Goal: Transaction & Acquisition: Purchase product/service

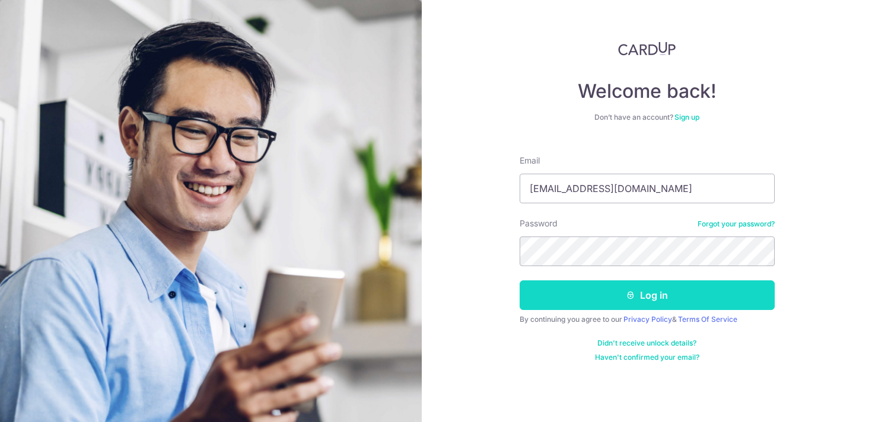
click at [738, 304] on button "Log in" at bounding box center [647, 296] width 255 height 30
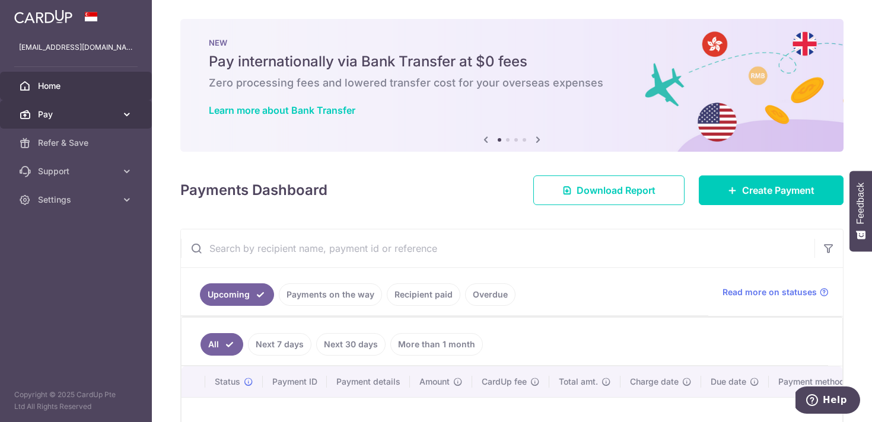
click at [87, 118] on span "Pay" at bounding box center [77, 115] width 78 height 12
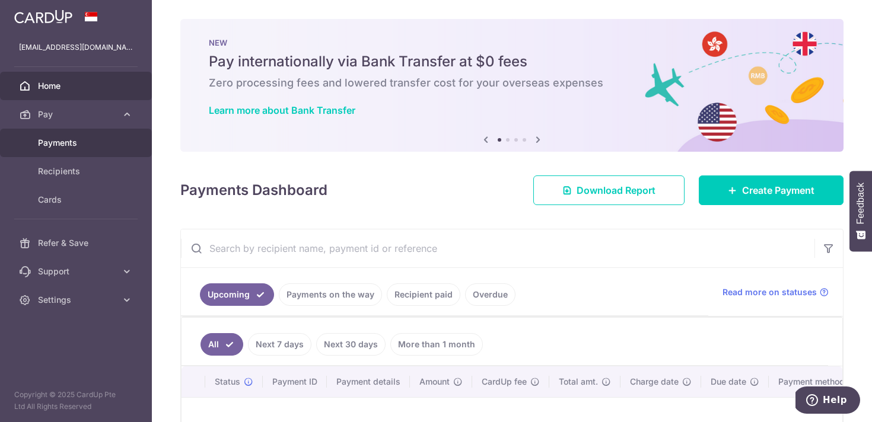
click at [101, 152] on link "Payments" at bounding box center [76, 143] width 152 height 28
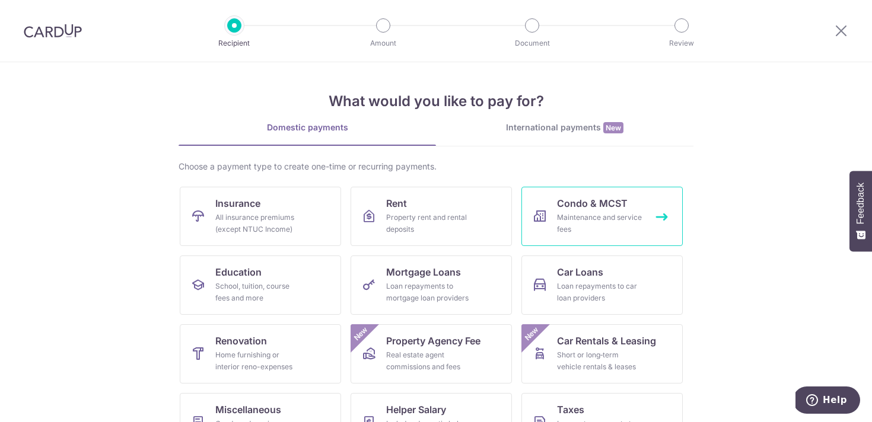
click at [655, 217] on link "Condo & MCST Maintenance and service fees" at bounding box center [601, 216] width 161 height 59
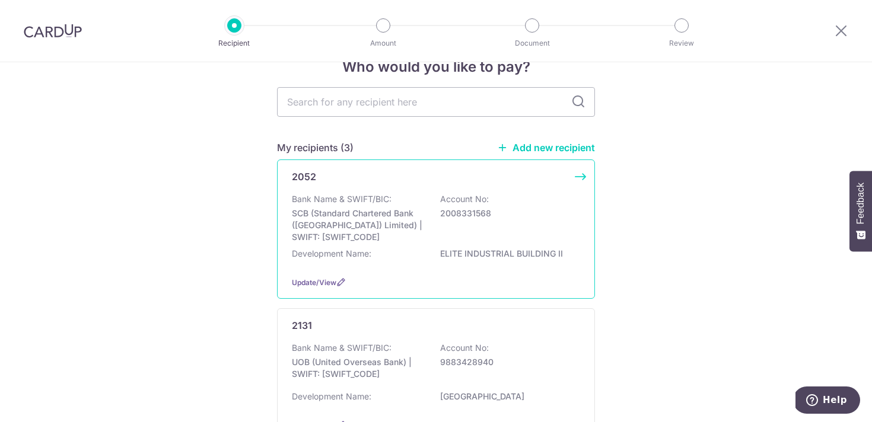
scroll to position [289, 0]
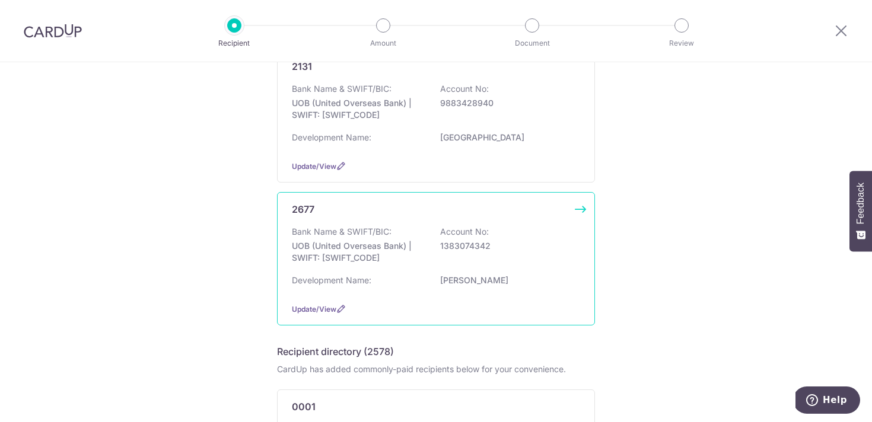
click at [568, 281] on p "CARISSA PARK" at bounding box center [506, 281] width 133 height 12
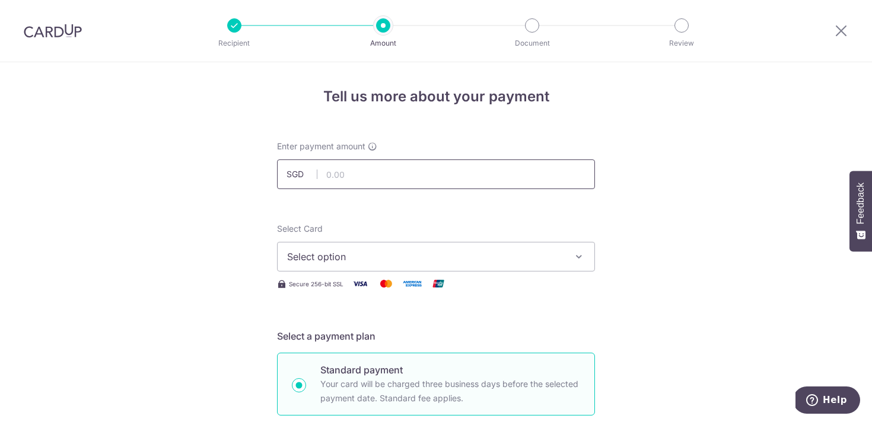
click at [369, 164] on input "text" at bounding box center [436, 175] width 318 height 30
type input "1,648.08"
click at [535, 258] on span "Select option" at bounding box center [425, 257] width 276 height 14
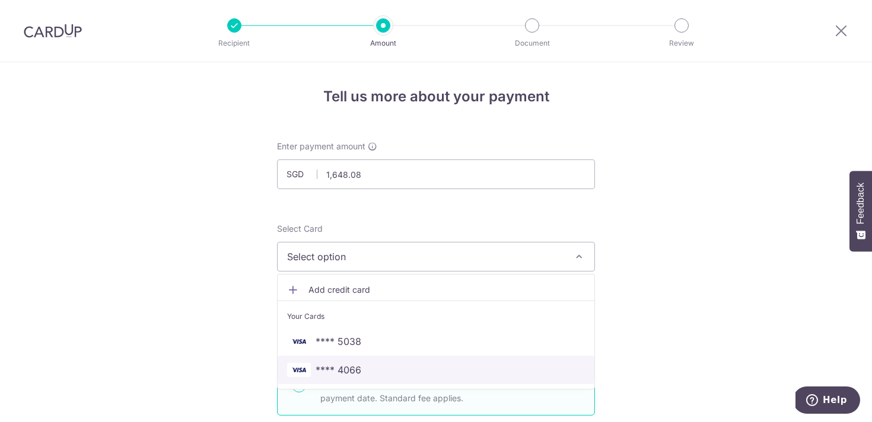
click at [403, 361] on link "**** 4066" at bounding box center [436, 370] width 317 height 28
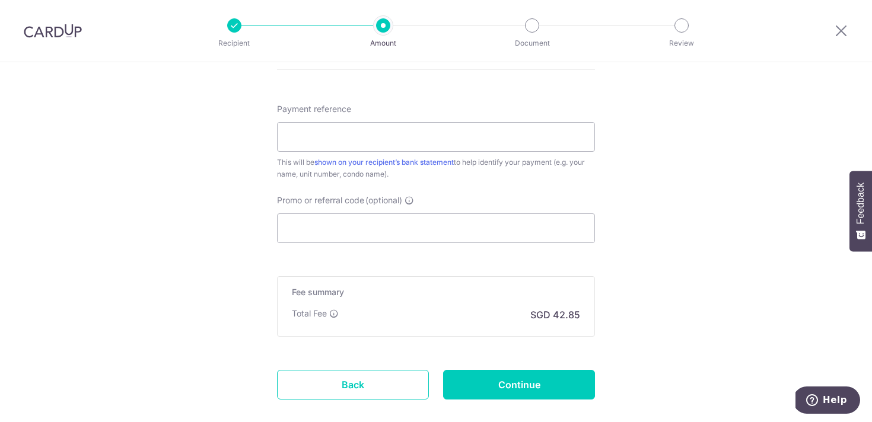
scroll to position [713, 0]
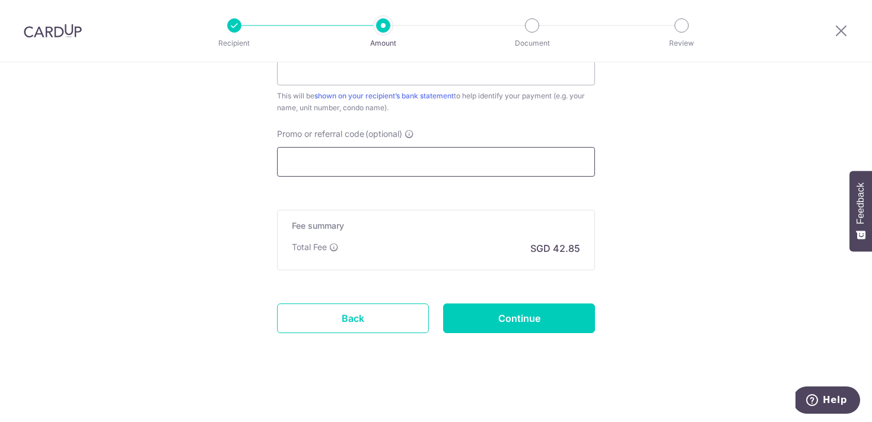
click at [387, 166] on input "Promo or referral code (optional)" at bounding box center [436, 162] width 318 height 30
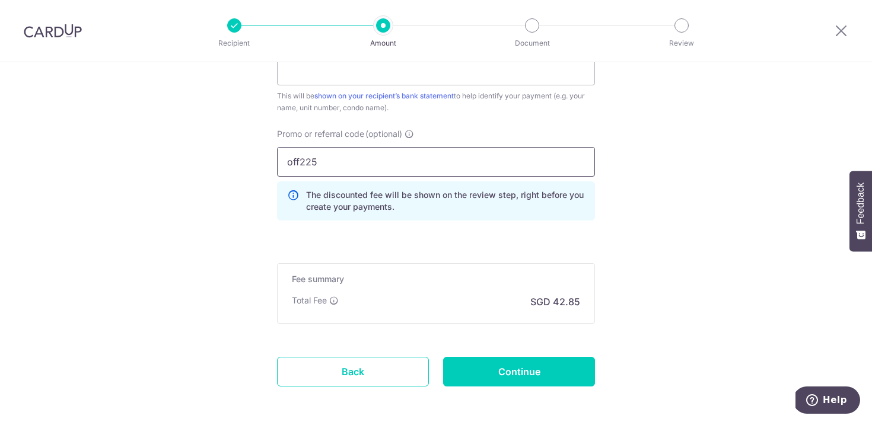
type input "off225"
click button "Add Card" at bounding box center [0, 0] width 0 height 0
click at [545, 376] on input "Continue" at bounding box center [519, 372] width 152 height 30
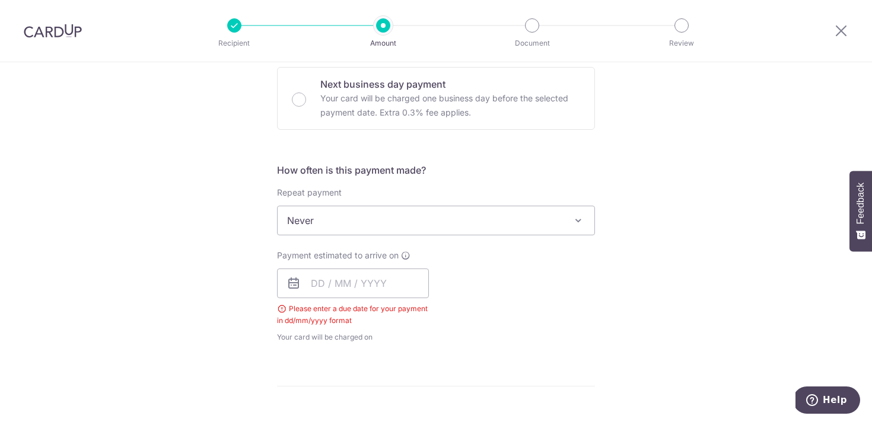
scroll to position [318, 0]
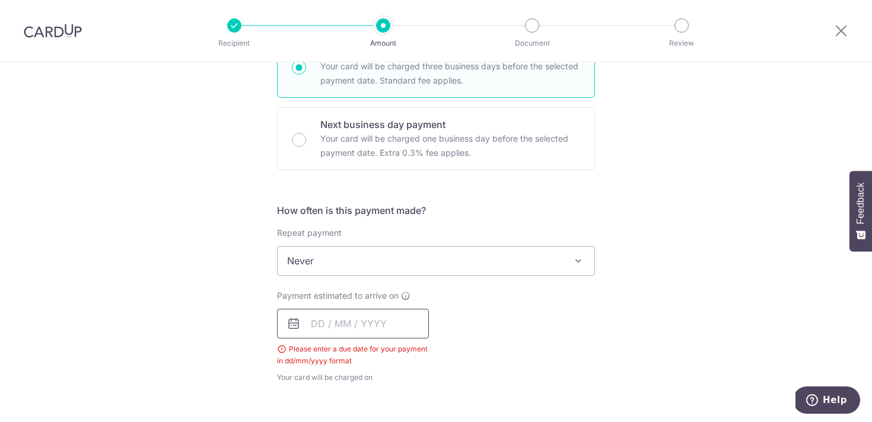
click at [365, 329] on input "text" at bounding box center [353, 324] width 152 height 30
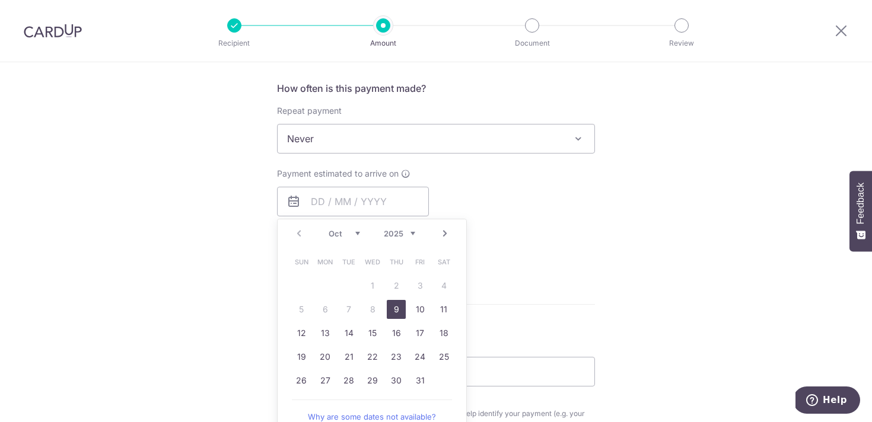
click at [400, 311] on link "9" at bounding box center [396, 309] width 19 height 19
type input "[DATE]"
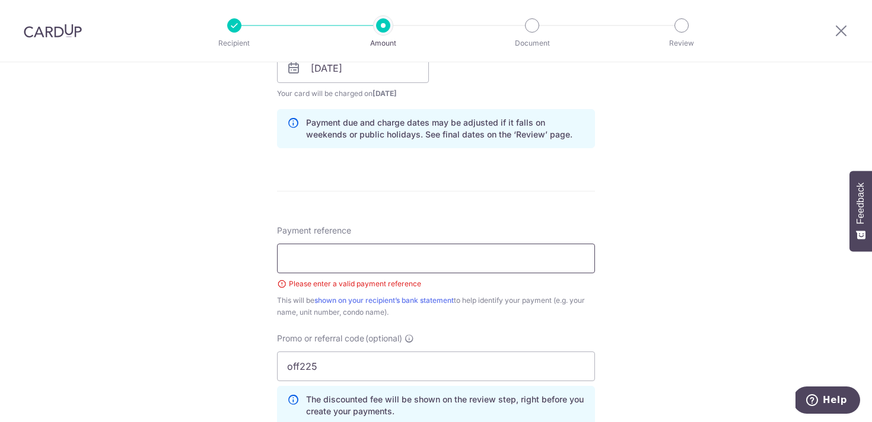
scroll to position [565, 0]
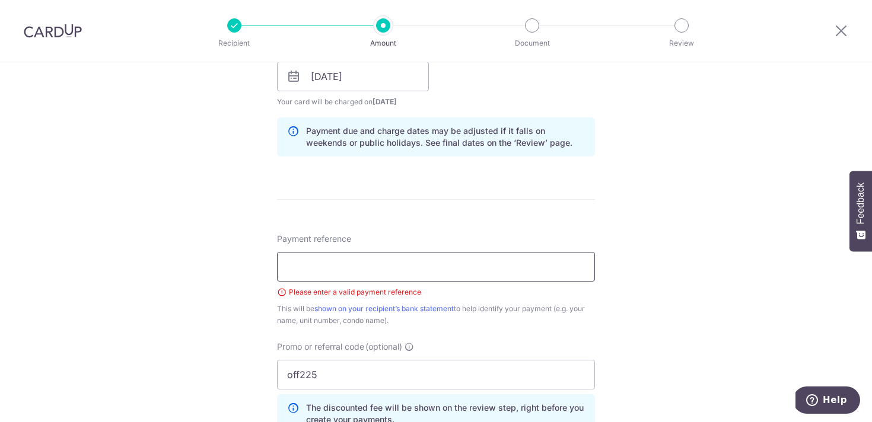
click at [478, 271] on input "Payment reference" at bounding box center [436, 267] width 318 height 30
type input "Tan Jian Cai (Blk 2 #02-18)"
click at [631, 325] on div "Tell us more about your payment Enter payment amount SGD 1,648.08 1648.08 Selec…" at bounding box center [436, 93] width 872 height 1192
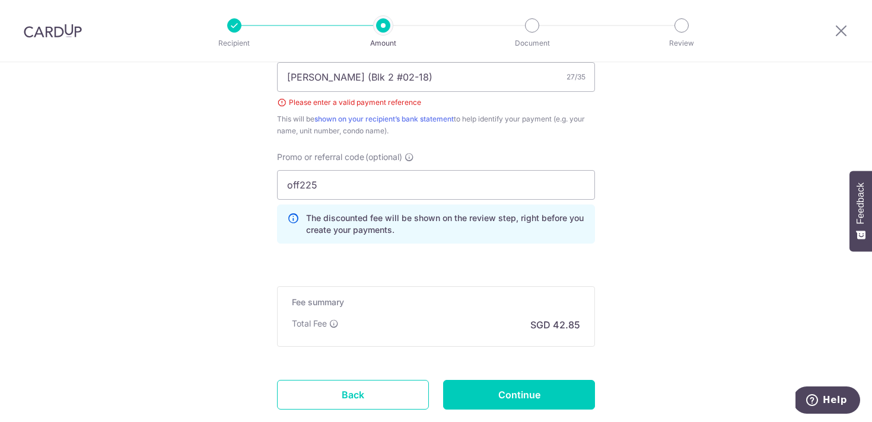
scroll to position [832, 0]
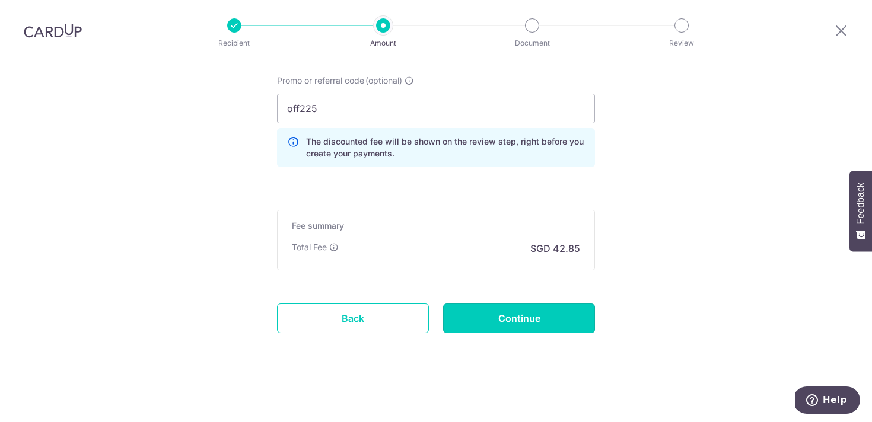
click at [559, 327] on input "Continue" at bounding box center [519, 319] width 152 height 30
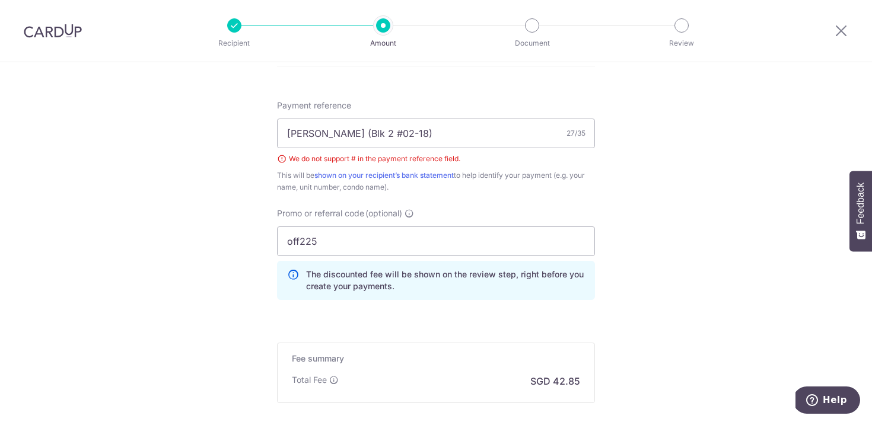
scroll to position [565, 0]
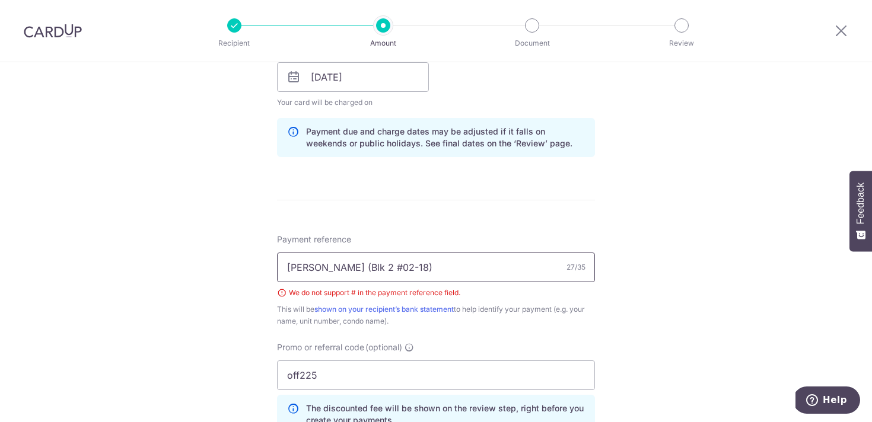
click at [381, 265] on input "[PERSON_NAME] (Blk 2 #02-18)" at bounding box center [436, 268] width 318 height 30
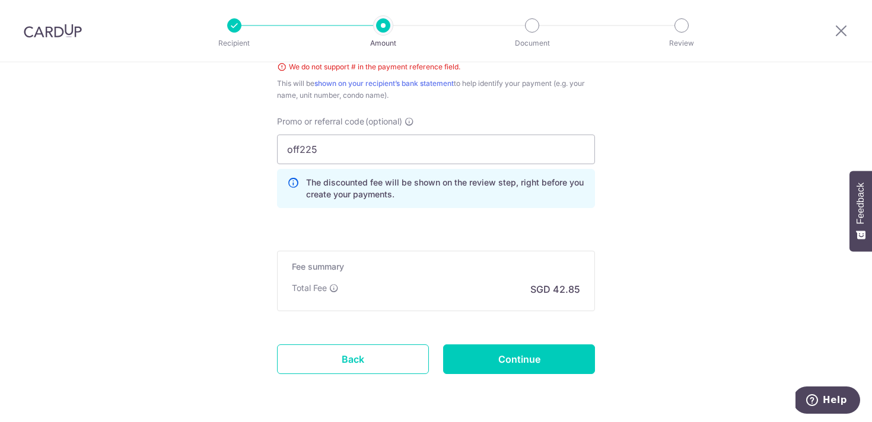
scroll to position [832, 0]
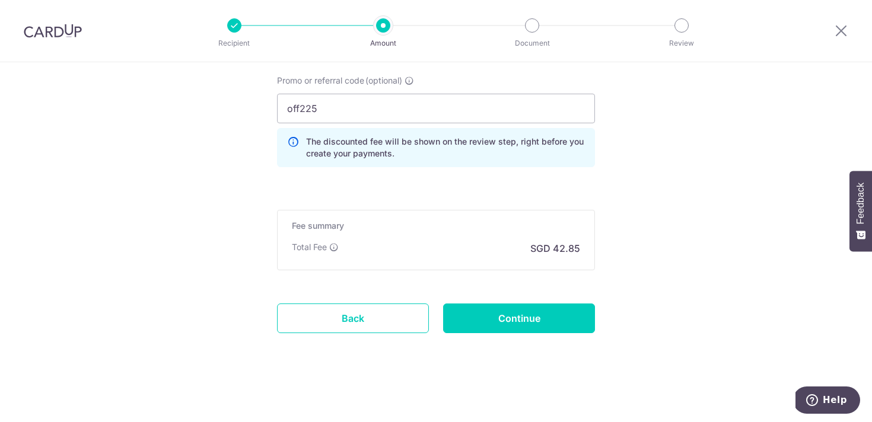
type input "[PERSON_NAME] (Blk 2 02-18)"
click at [498, 314] on input "Continue" at bounding box center [519, 319] width 152 height 30
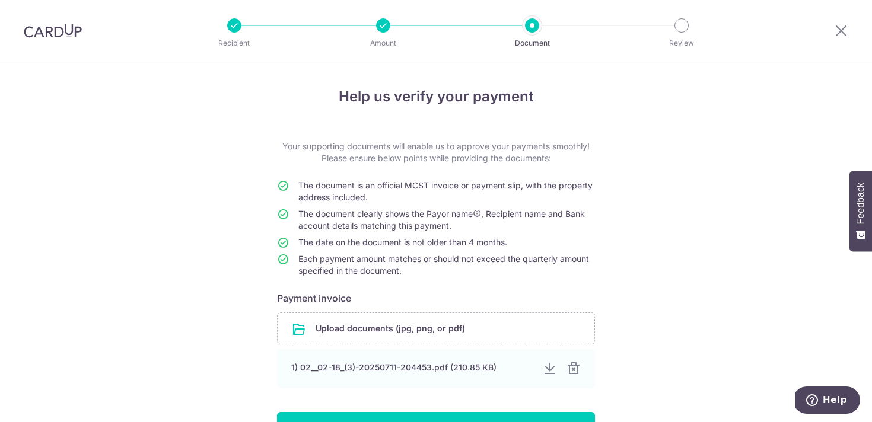
scroll to position [92, 0]
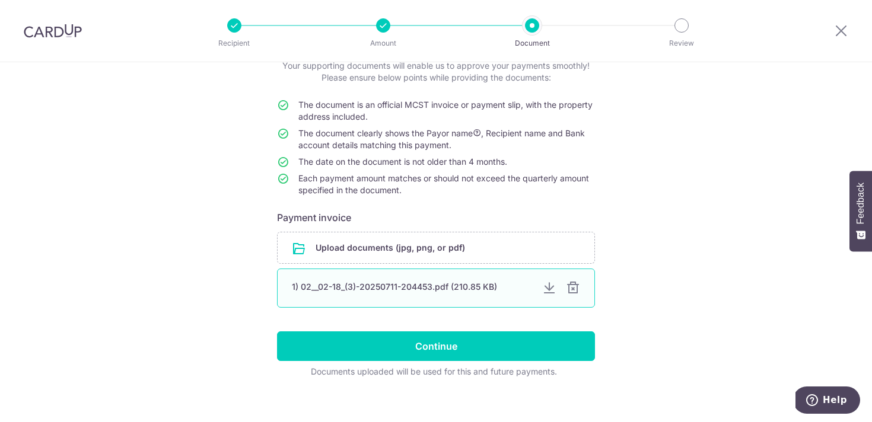
click at [571, 292] on div at bounding box center [573, 288] width 14 height 14
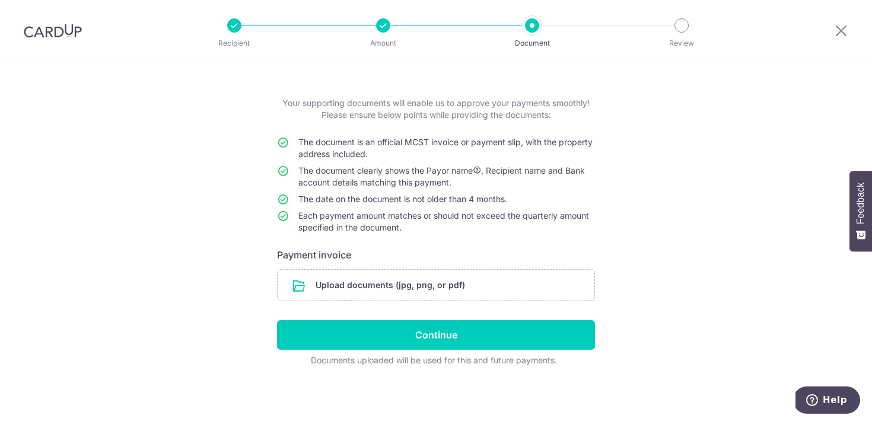
scroll to position [43, 0]
click at [396, 278] on input "file" at bounding box center [436, 285] width 317 height 31
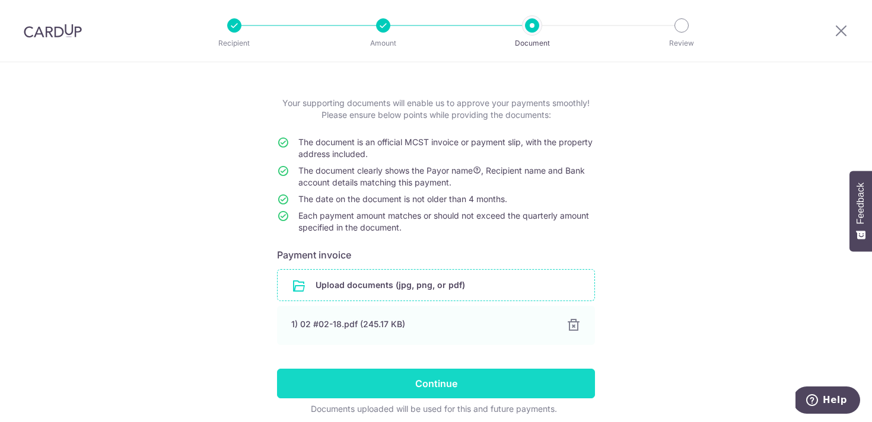
click at [501, 383] on input "Continue" at bounding box center [436, 384] width 318 height 30
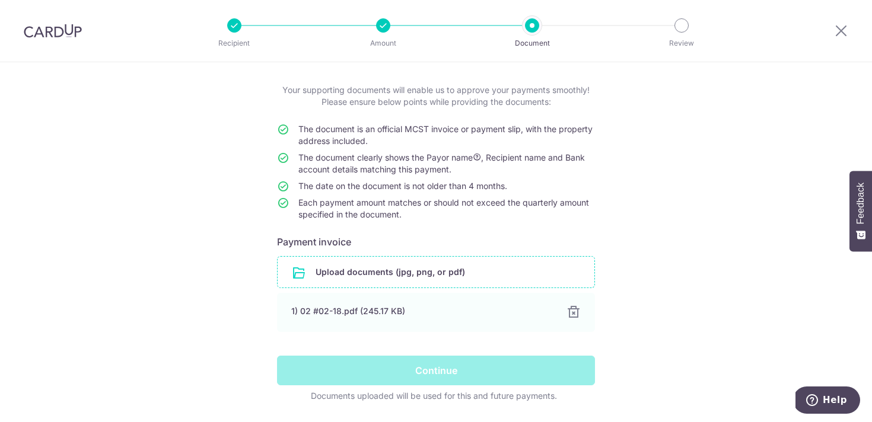
scroll to position [69, 0]
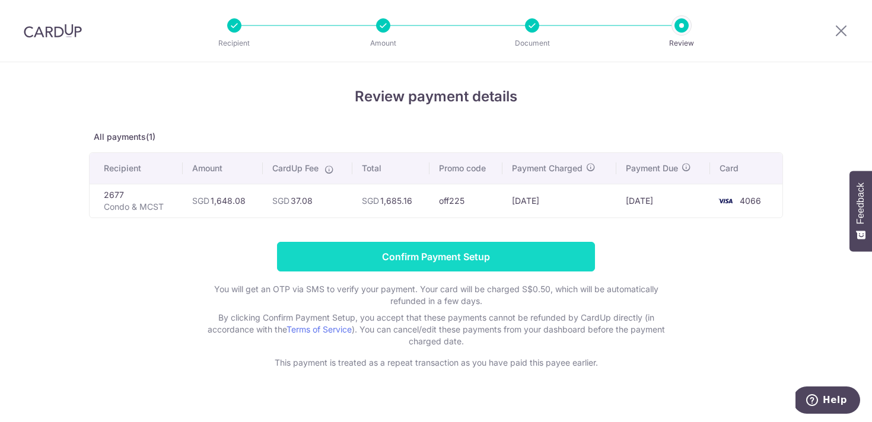
click at [466, 244] on input "Confirm Payment Setup" at bounding box center [436, 257] width 318 height 30
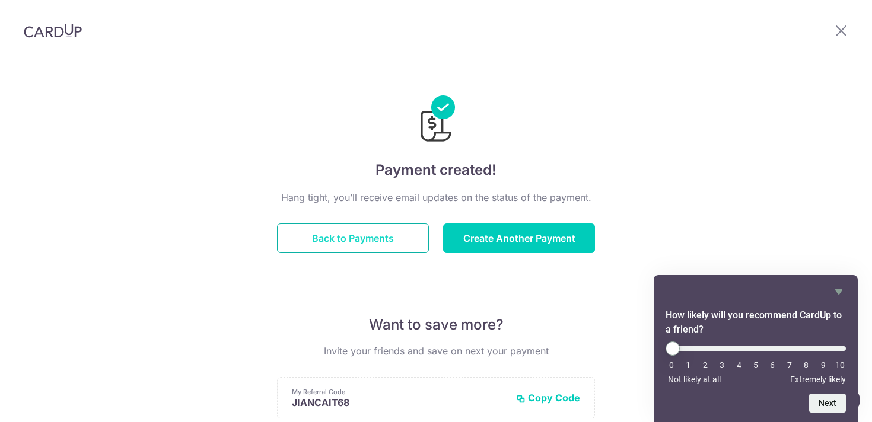
click at [401, 238] on button "Back to Payments" at bounding box center [353, 239] width 152 height 30
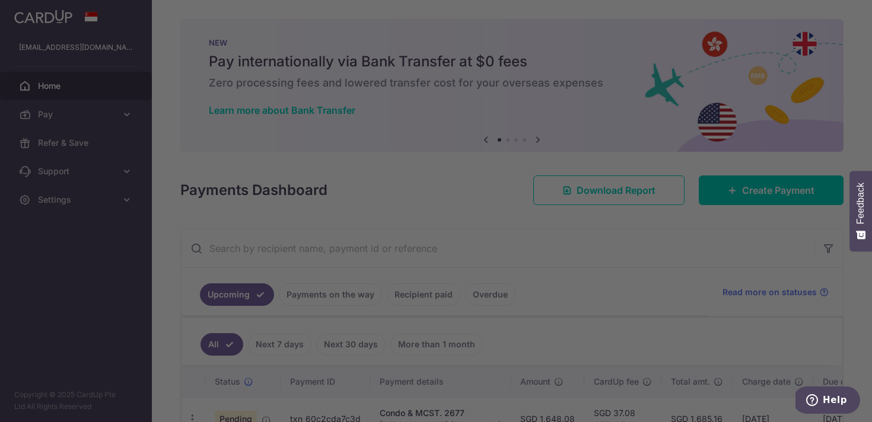
click at [626, 215] on div at bounding box center [440, 213] width 881 height 427
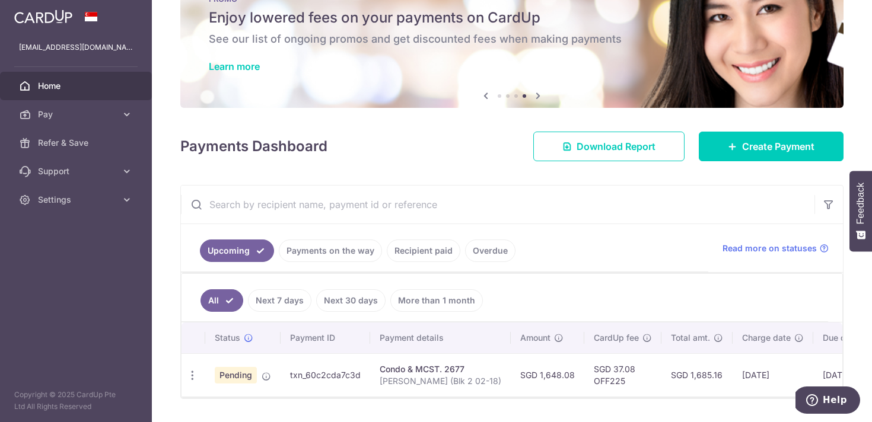
scroll to position [83, 0]
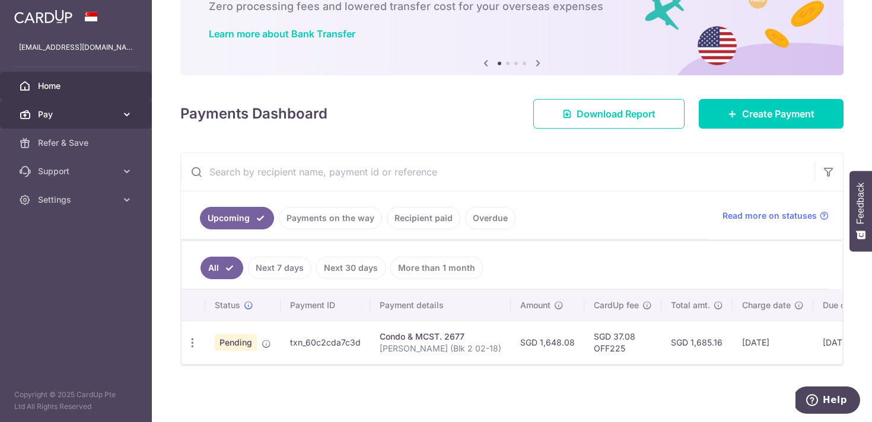
click at [136, 116] on link "Pay" at bounding box center [76, 114] width 152 height 28
click at [61, 115] on span "Pay" at bounding box center [77, 115] width 78 height 12
click at [64, 114] on span "Pay" at bounding box center [77, 115] width 78 height 12
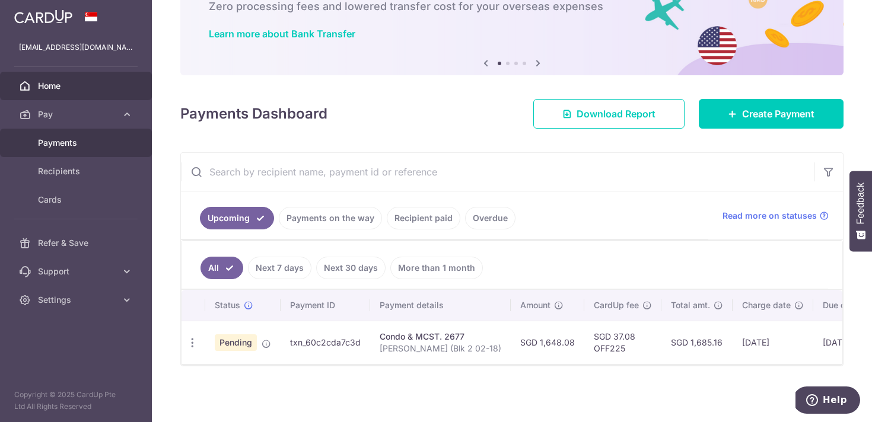
click at [58, 137] on span "Payments" at bounding box center [77, 143] width 78 height 12
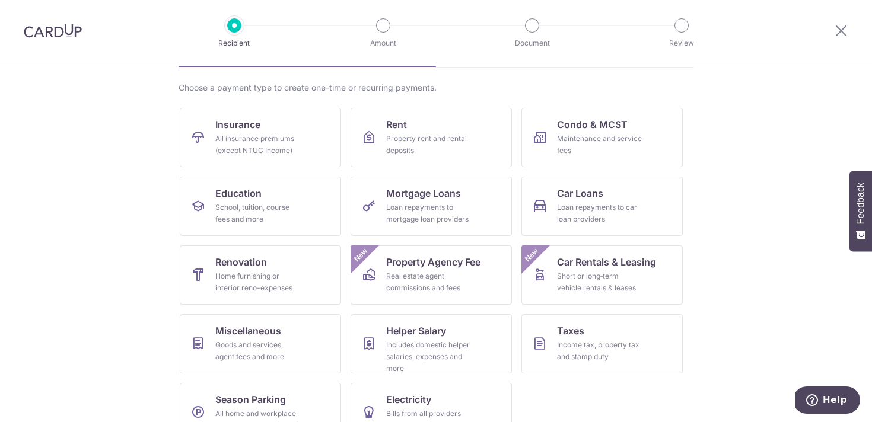
scroll to position [109, 0]
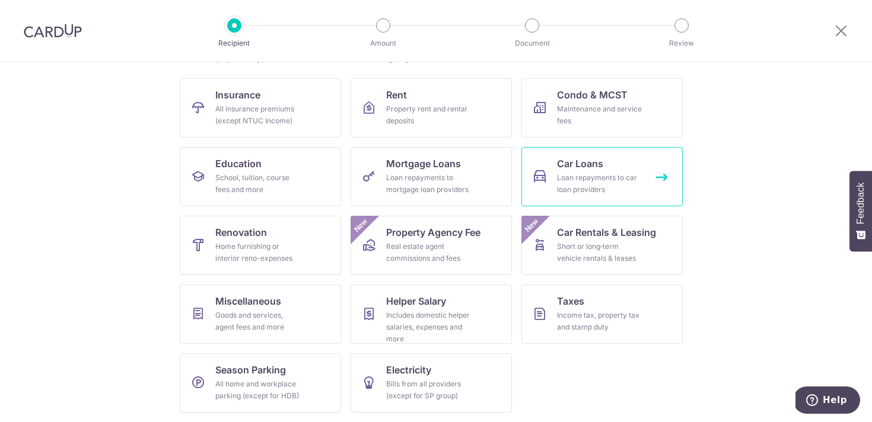
click at [533, 157] on link "Car Loans Loan repayments to car loan providers" at bounding box center [601, 176] width 161 height 59
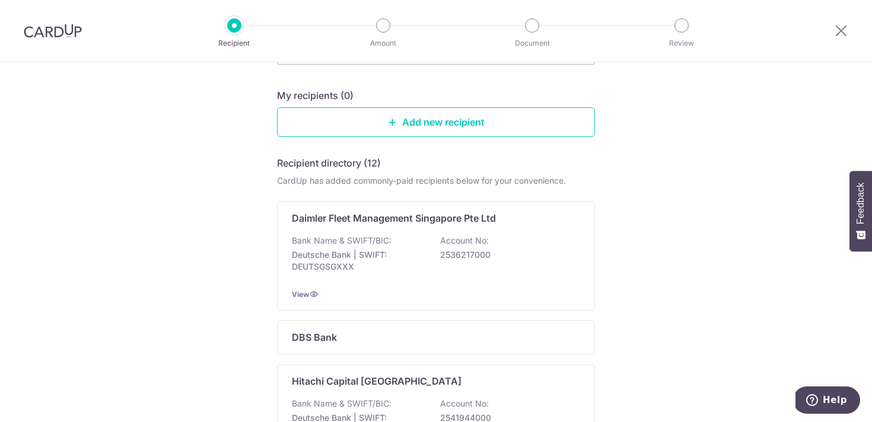
scroll to position [217, 0]
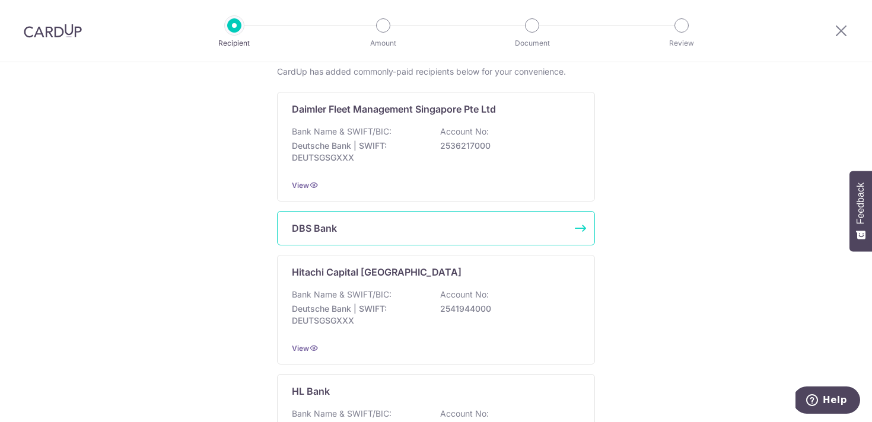
click at [561, 236] on div "DBS Bank" at bounding box center [436, 228] width 318 height 34
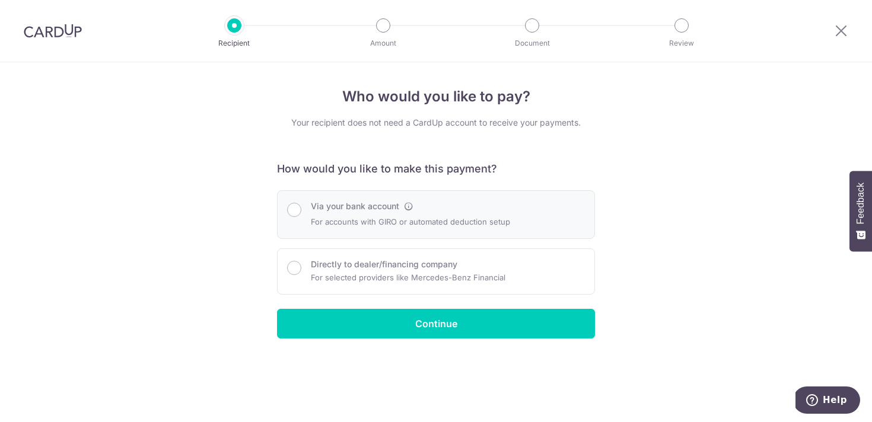
click at [387, 217] on p "For accounts with GIRO or automated deduction setup" at bounding box center [410, 222] width 199 height 14
radio input "true"
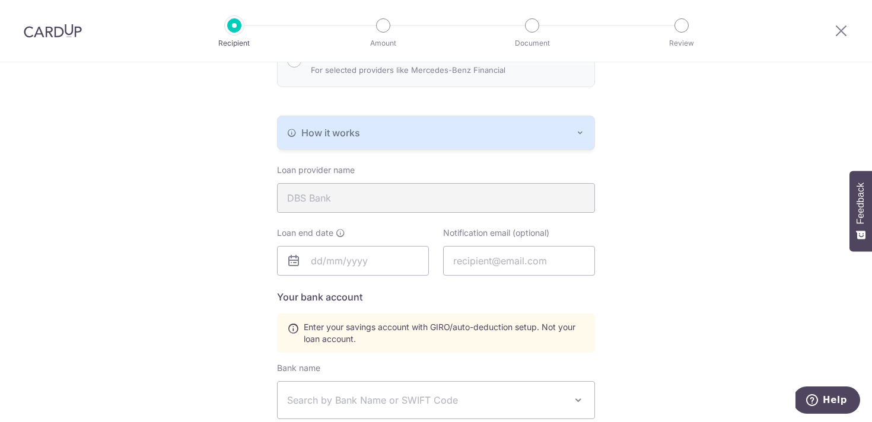
scroll to position [257, 0]
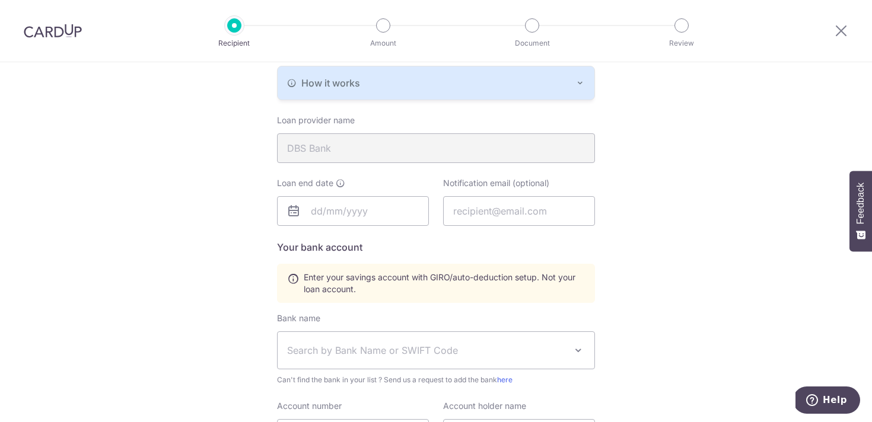
click at [468, 94] on button "How it works" at bounding box center [436, 82] width 317 height 33
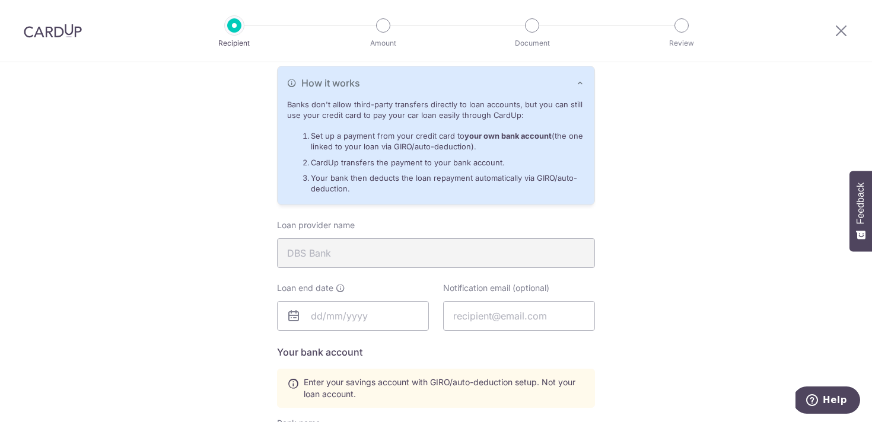
click at [463, 91] on button "How it works" at bounding box center [436, 82] width 317 height 33
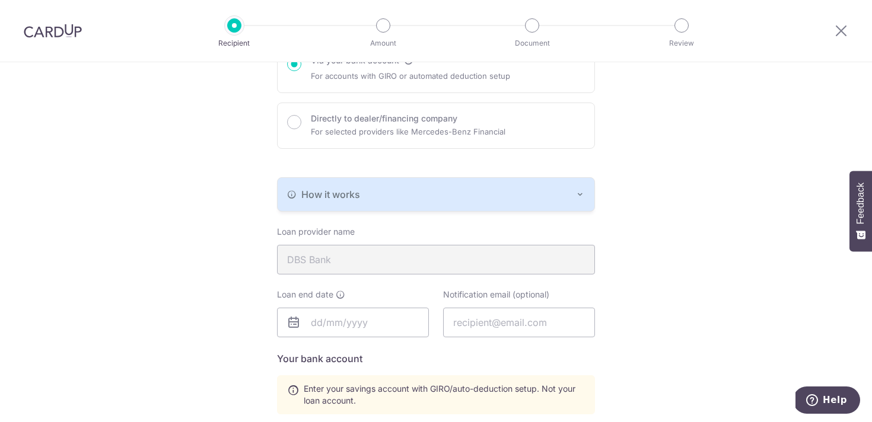
scroll to position [0, 0]
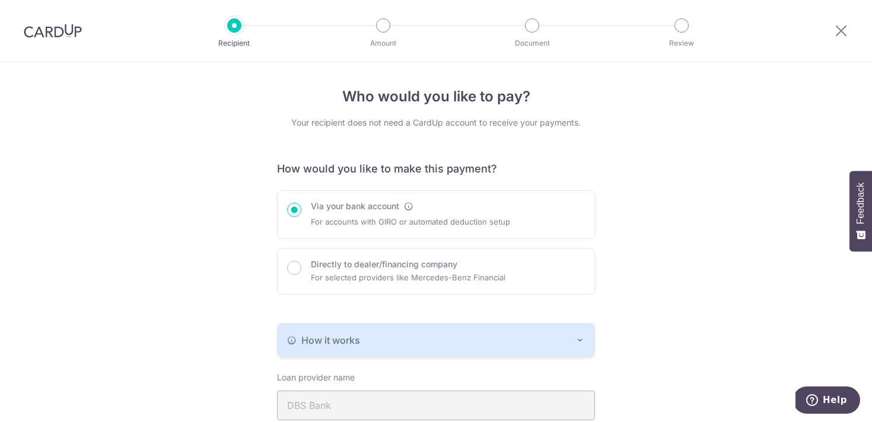
click at [57, 34] on img at bounding box center [53, 31] width 58 height 14
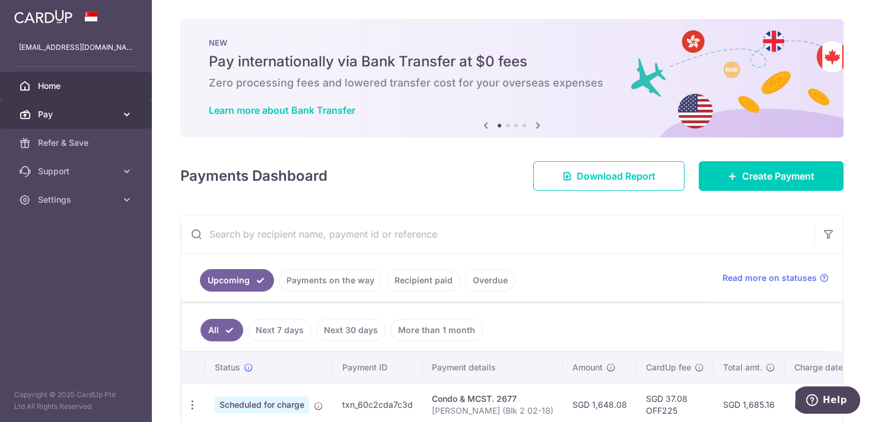
click at [98, 117] on span "Pay" at bounding box center [77, 115] width 78 height 12
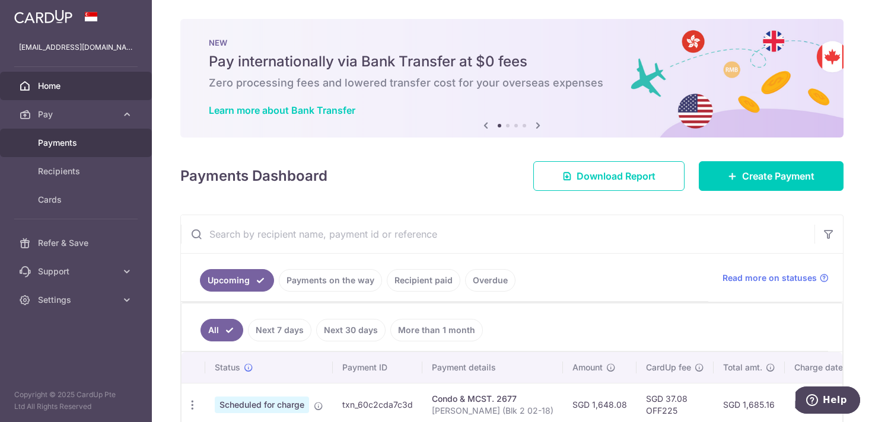
click at [107, 154] on link "Payments" at bounding box center [76, 143] width 152 height 28
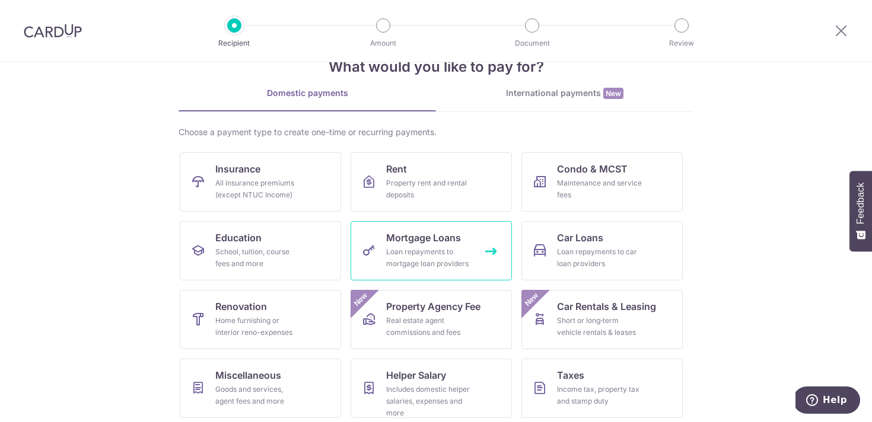
scroll to position [49, 0]
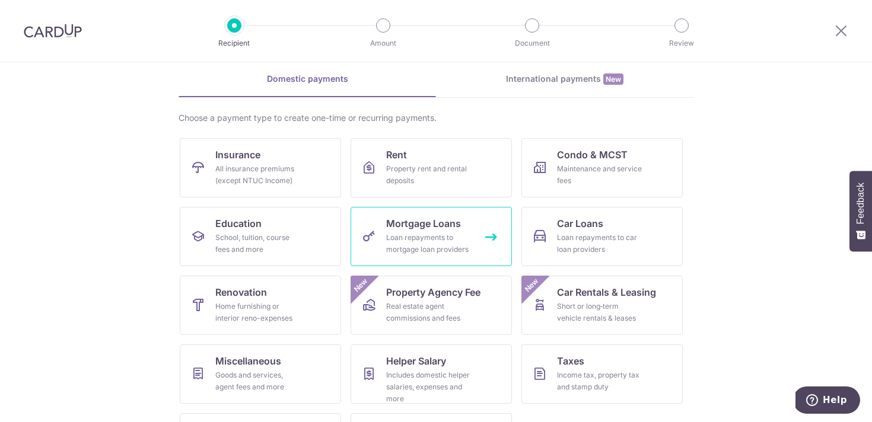
click at [408, 230] on link "Mortgage Loans Loan repayments to mortgage loan providers" at bounding box center [431, 236] width 161 height 59
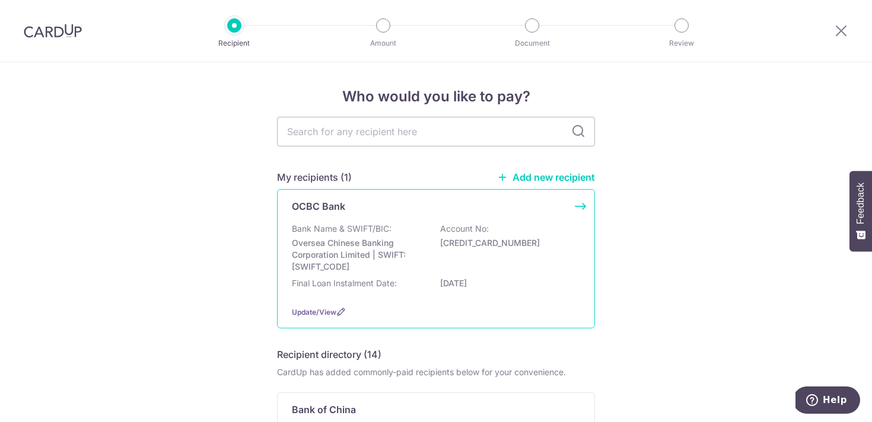
click at [416, 233] on div "Bank Name & SWIFT/BIC: Oversea Chinese Banking Corporation Limited | SWIFT: OCB…" at bounding box center [436, 248] width 288 height 50
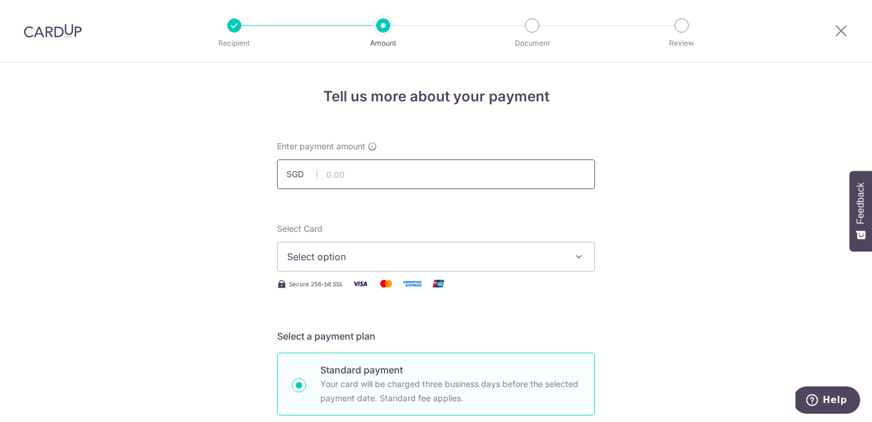
click at [534, 169] on input "text" at bounding box center [436, 175] width 318 height 30
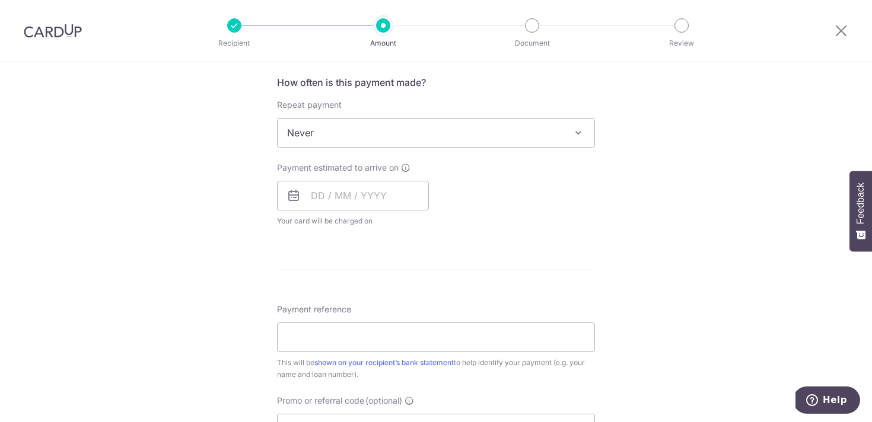
scroll to position [444, 0]
type input "1,648.08"
click at [380, 199] on input "text" at bounding box center [353, 198] width 152 height 30
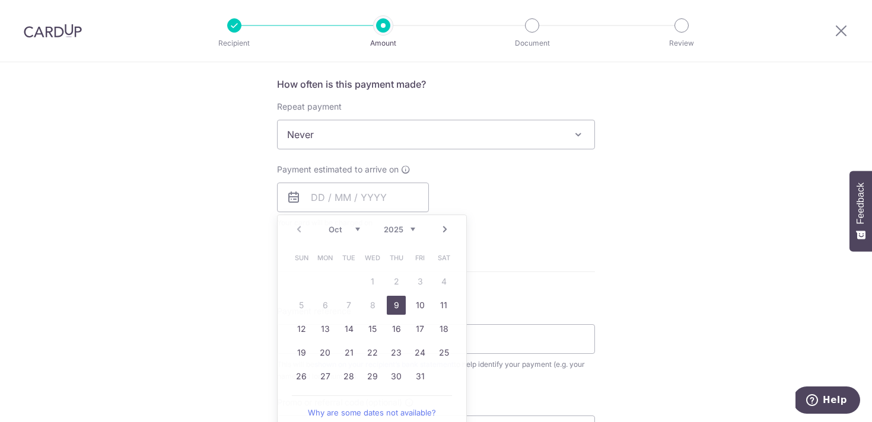
click at [569, 200] on div "Payment estimated to arrive on Prev Next Oct Nov Dec 2025 2026 2027 2028 2029 2…" at bounding box center [436, 196] width 332 height 65
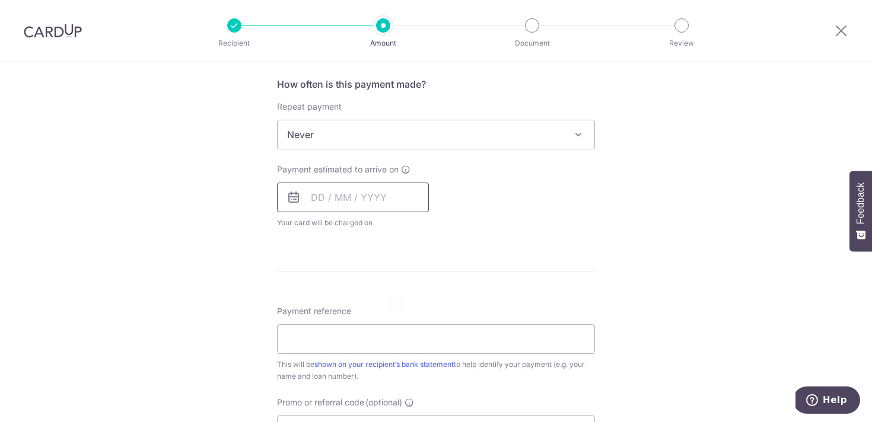
drag, startPoint x: 379, startPoint y: 196, endPoint x: 371, endPoint y: 198, distance: 7.8
click at [372, 198] on input "text" at bounding box center [353, 198] width 152 height 30
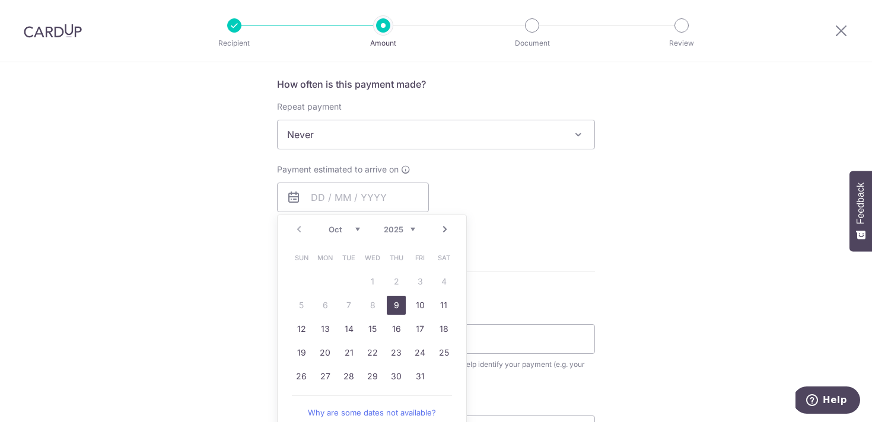
click at [398, 300] on link "9" at bounding box center [396, 305] width 19 height 19
type input "09/10/2025"
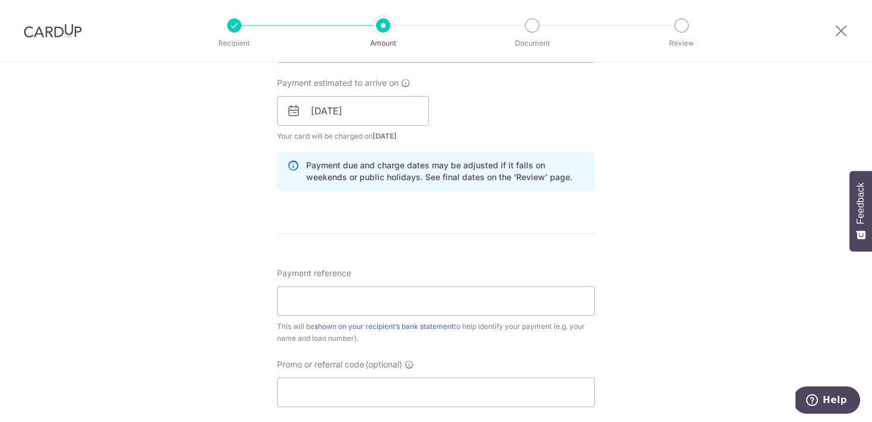
scroll to position [558, 0]
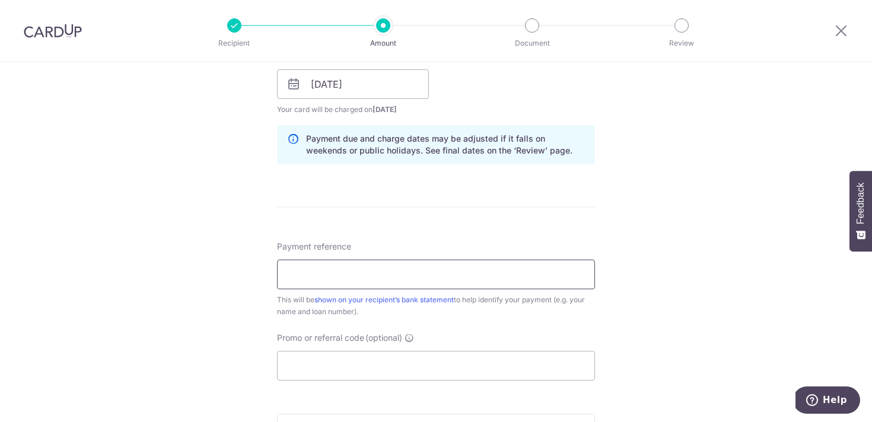
click at [463, 278] on input "Payment reference" at bounding box center [436, 275] width 318 height 30
type input "Tan Ah Lak Blk 12 01-02"
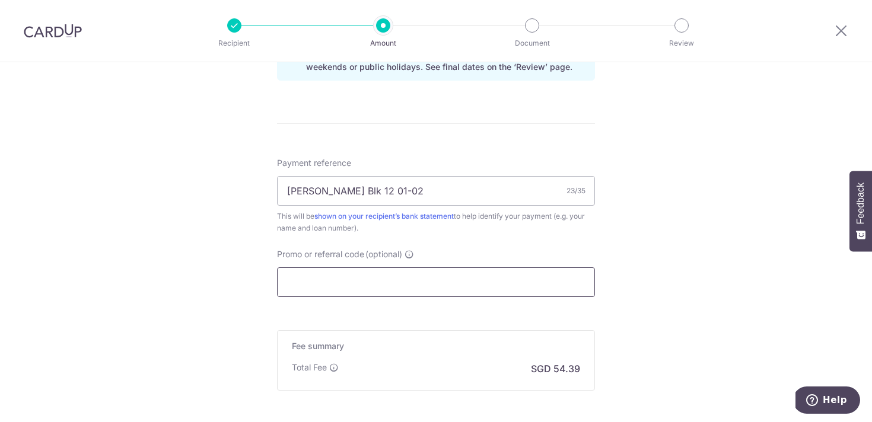
click at [431, 281] on input "Promo or referral code (optional)" at bounding box center [436, 283] width 318 height 30
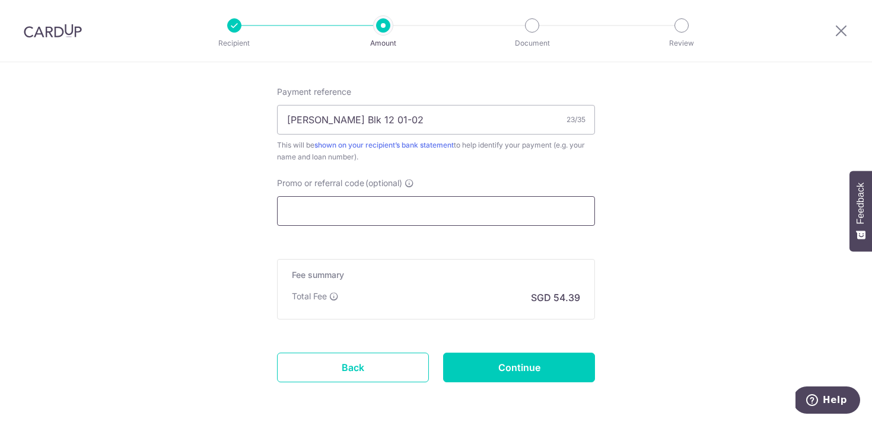
scroll to position [762, 0]
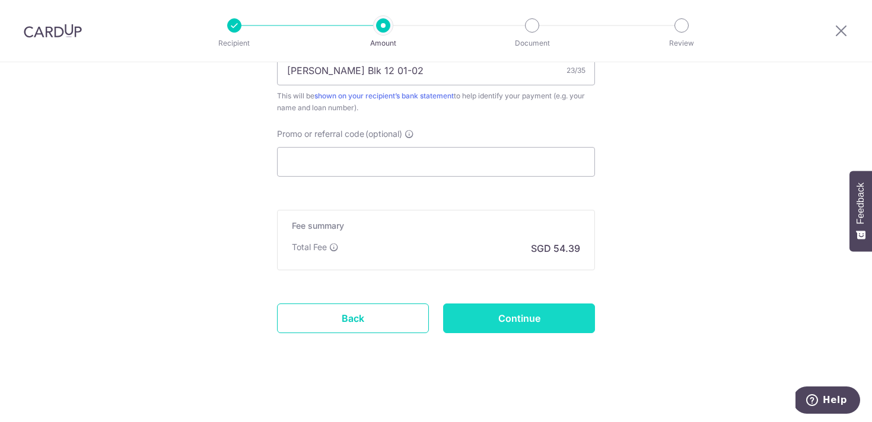
click at [526, 312] on input "Continue" at bounding box center [519, 319] width 152 height 30
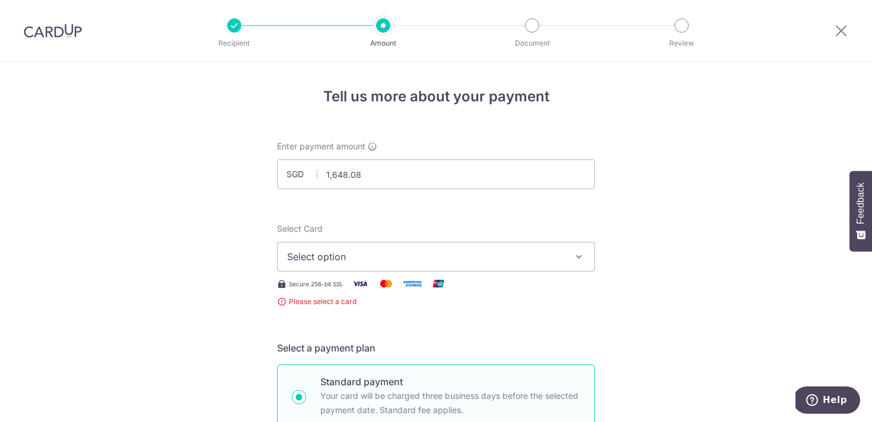
click at [419, 257] on span "Select option" at bounding box center [425, 257] width 276 height 14
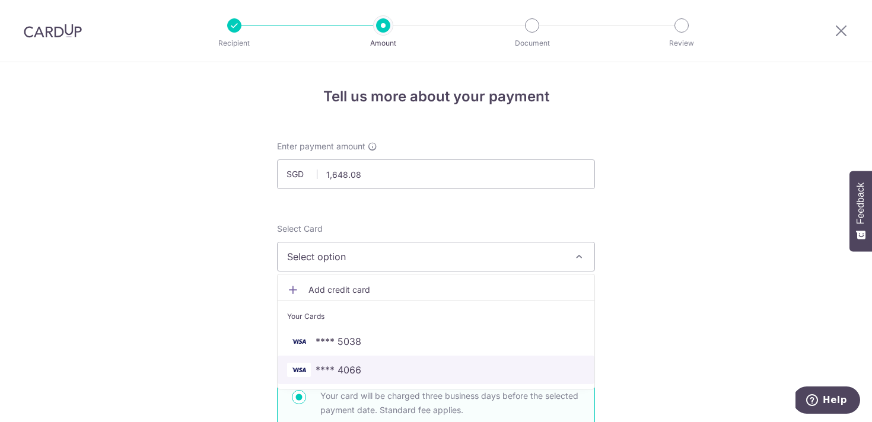
drag, startPoint x: 401, startPoint y: 368, endPoint x: 430, endPoint y: 345, distance: 37.1
click at [401, 368] on span "**** 4066" at bounding box center [436, 370] width 298 height 14
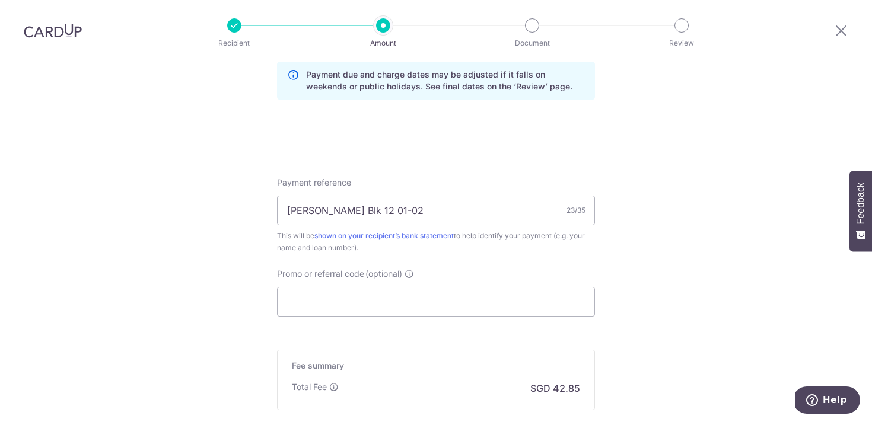
scroll to position [762, 0]
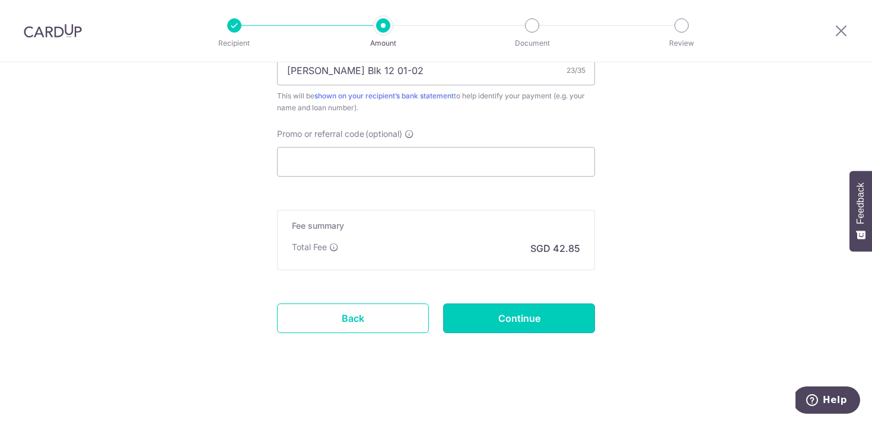
click at [525, 326] on input "Continue" at bounding box center [519, 319] width 152 height 30
